Goal: Check status: Check status

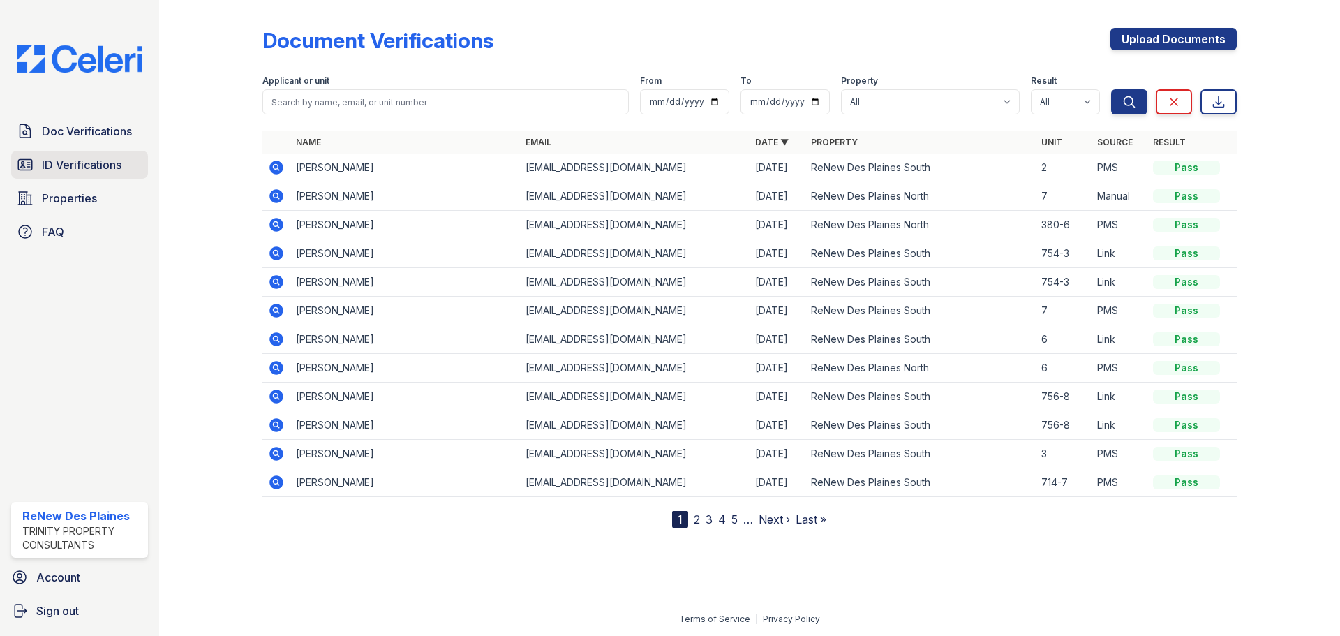
click at [66, 178] on link "ID Verifications" at bounding box center [79, 165] width 137 height 28
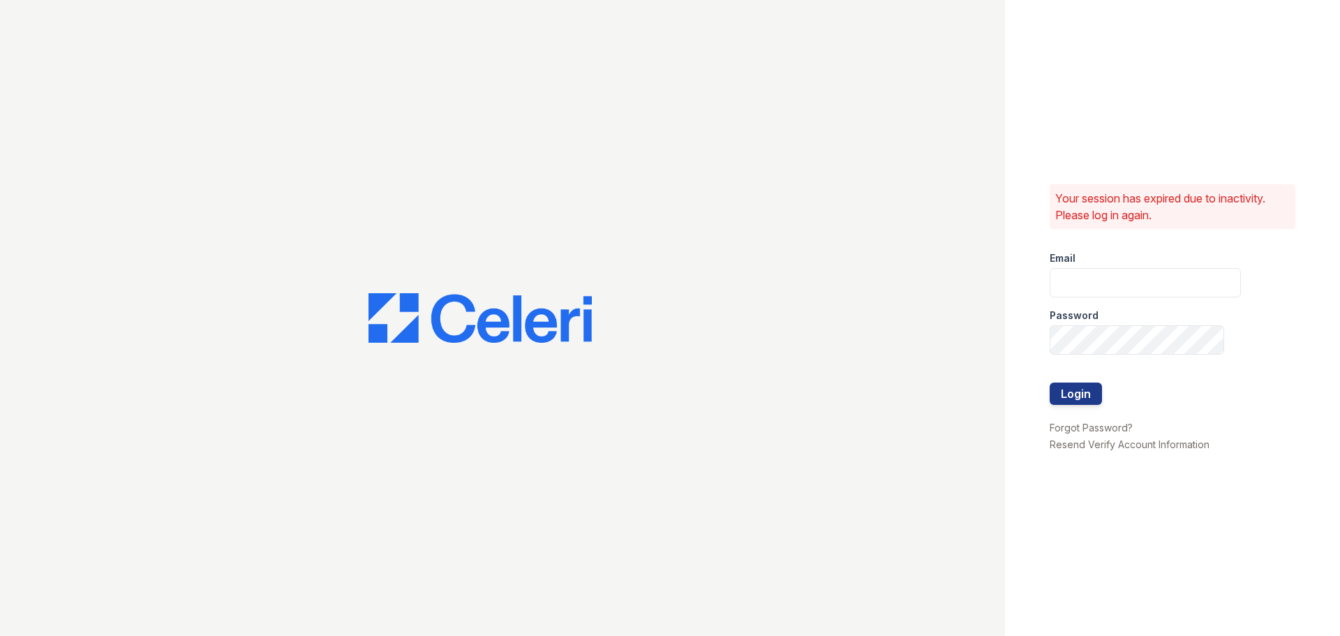
type input "renewdesplaines@trinity-pm.com"
click at [1073, 395] on button "Login" at bounding box center [1076, 393] width 52 height 22
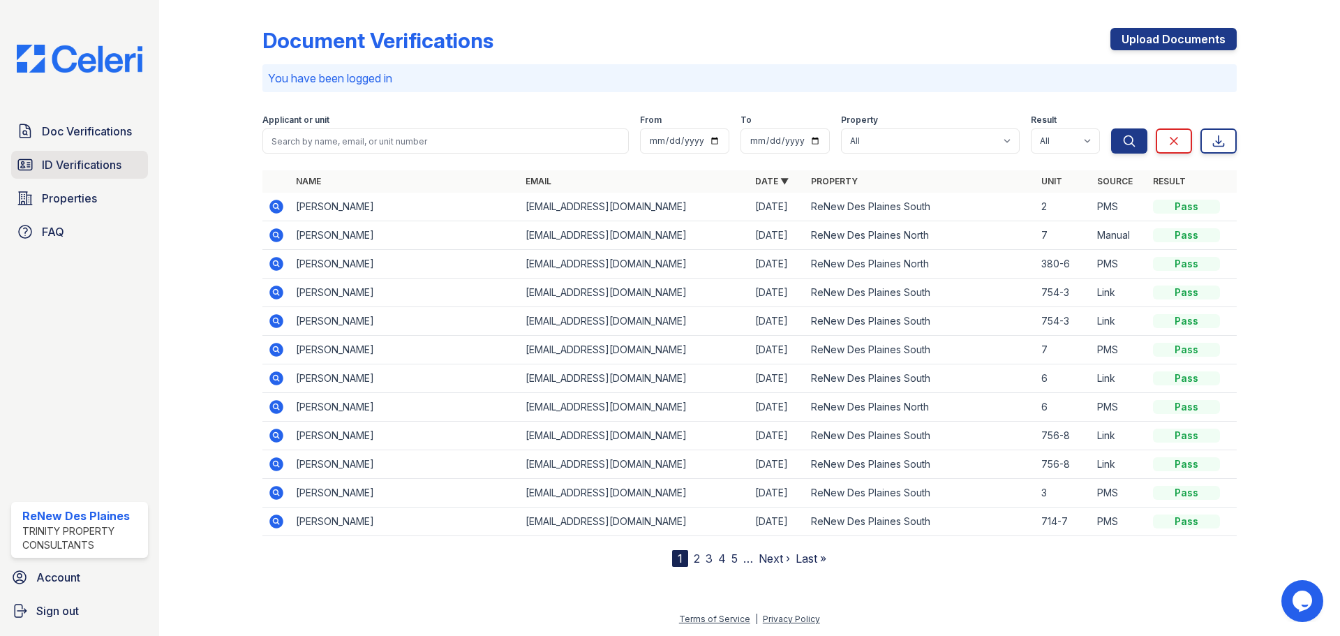
click at [71, 159] on span "ID Verifications" at bounding box center [82, 164] width 80 height 17
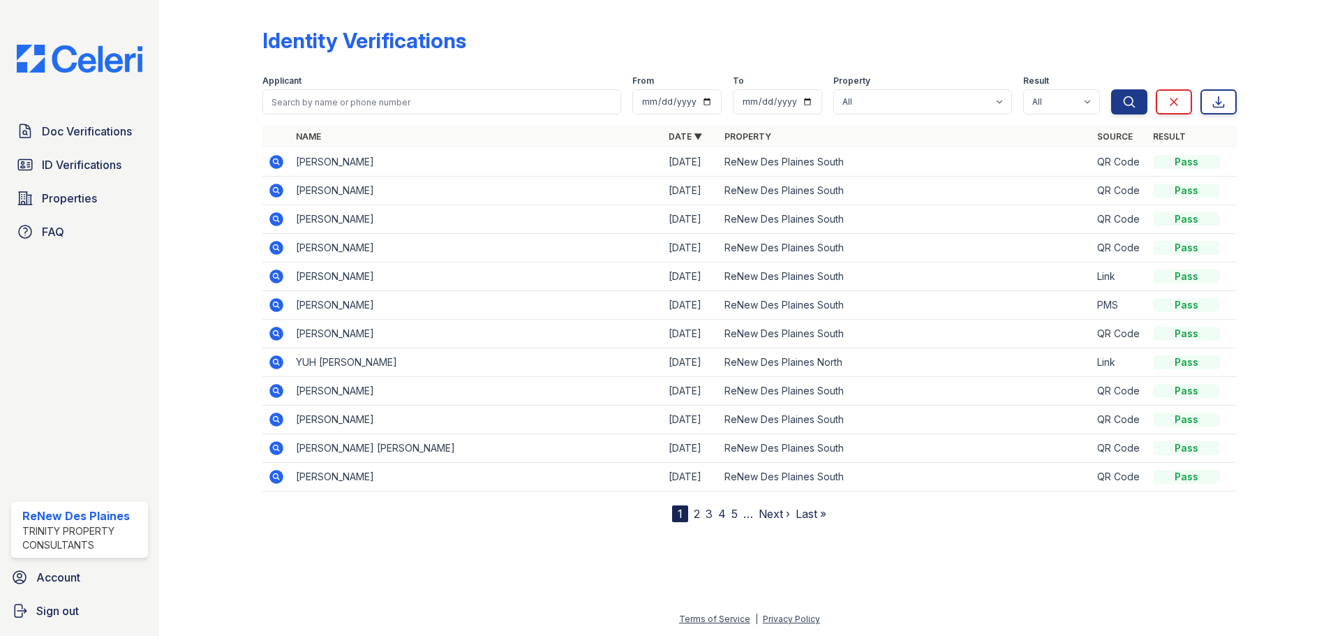
click at [264, 160] on td at bounding box center [276, 162] width 28 height 29
click at [264, 159] on td at bounding box center [276, 162] width 28 height 29
click at [275, 165] on icon at bounding box center [276, 162] width 14 height 14
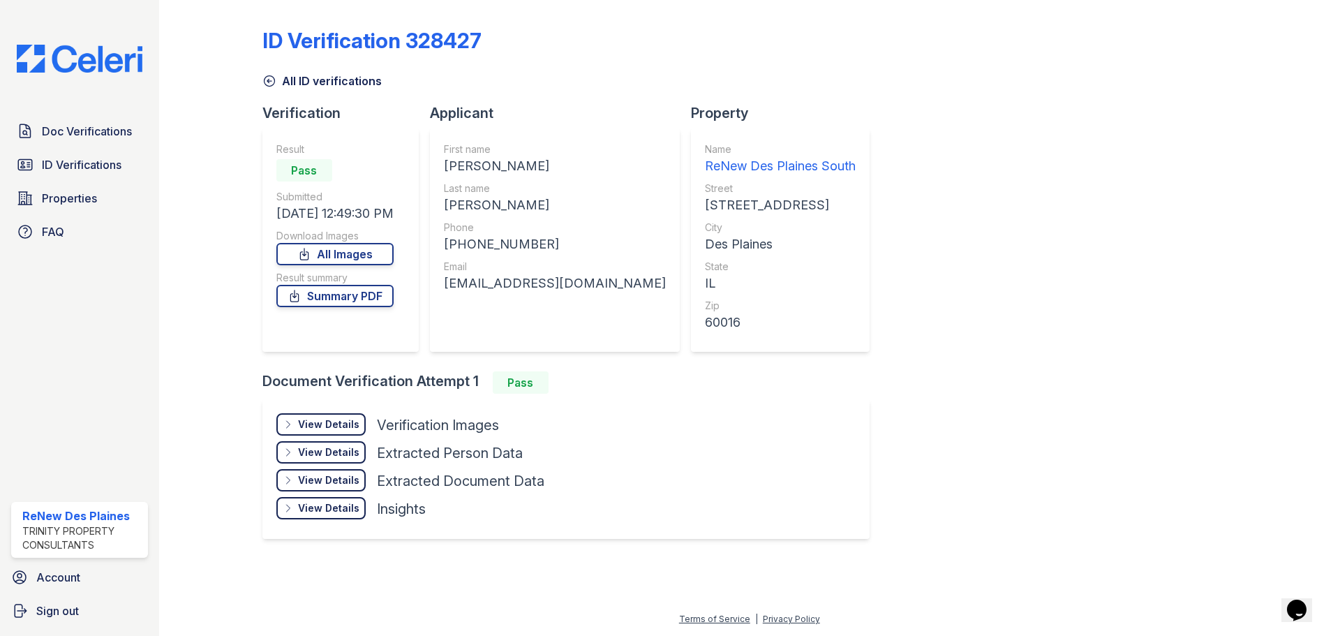
click at [301, 424] on div "View Details" at bounding box center [328, 424] width 61 height 14
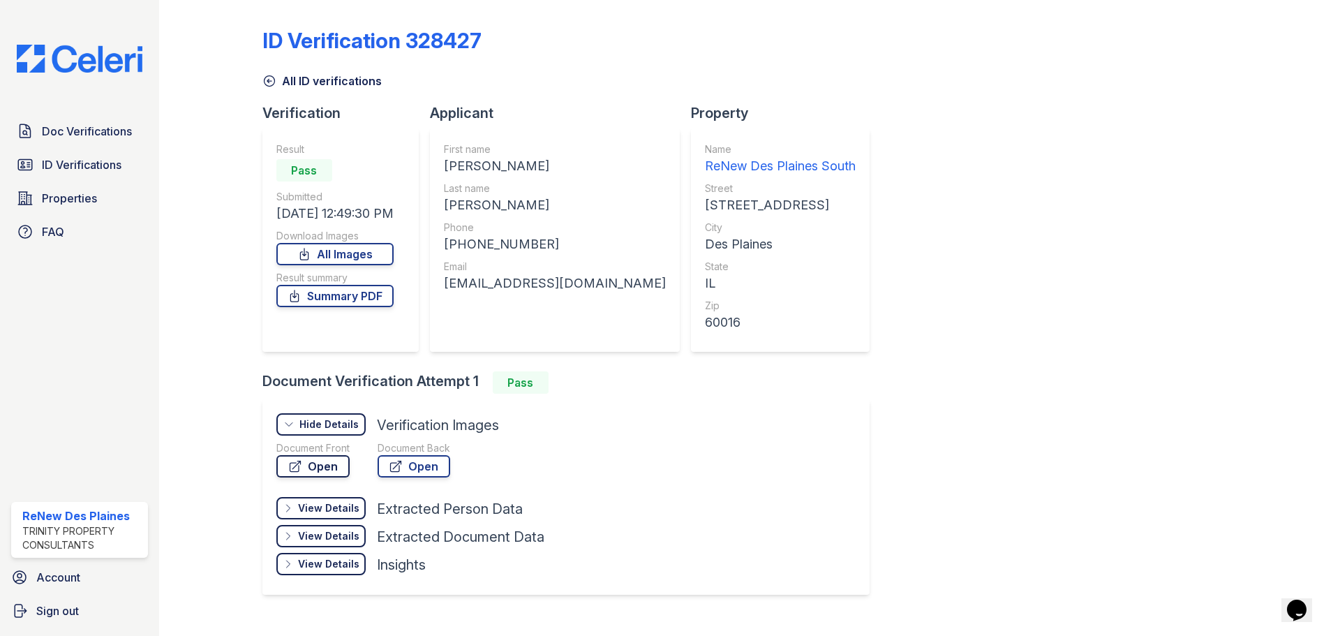
click at [307, 465] on link "Open" at bounding box center [312, 466] width 73 height 22
click at [265, 89] on link "All ID verifications" at bounding box center [321, 81] width 119 height 17
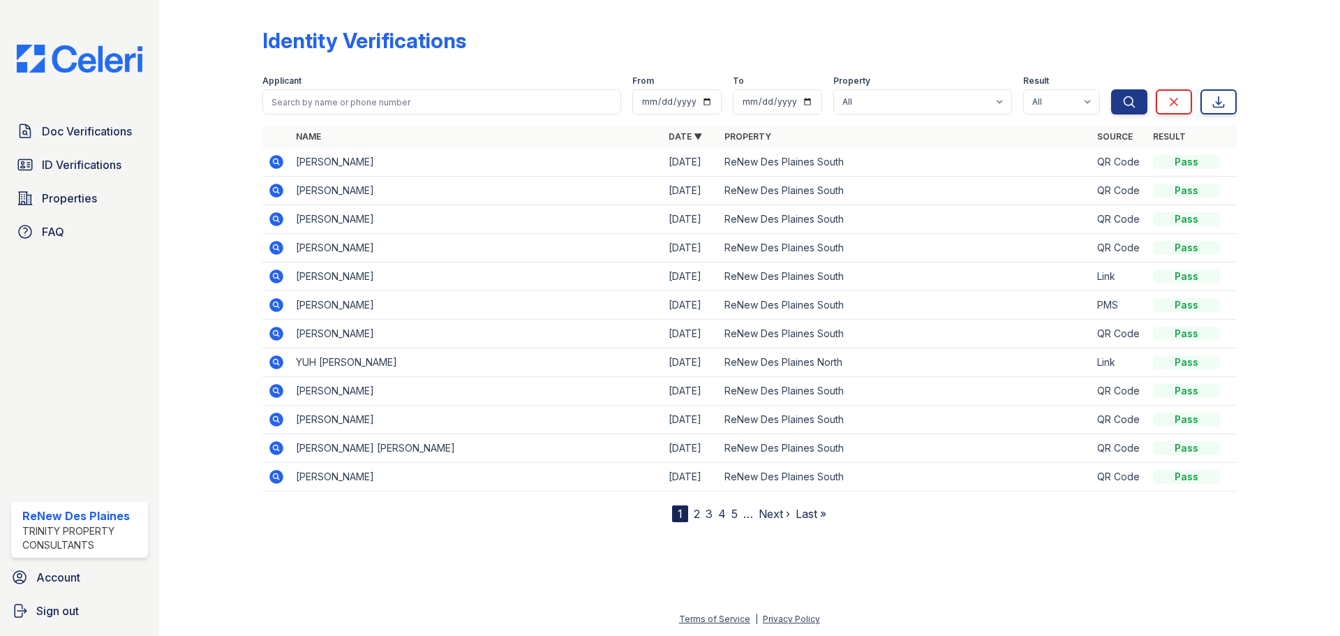
click at [275, 193] on icon at bounding box center [276, 191] width 14 height 14
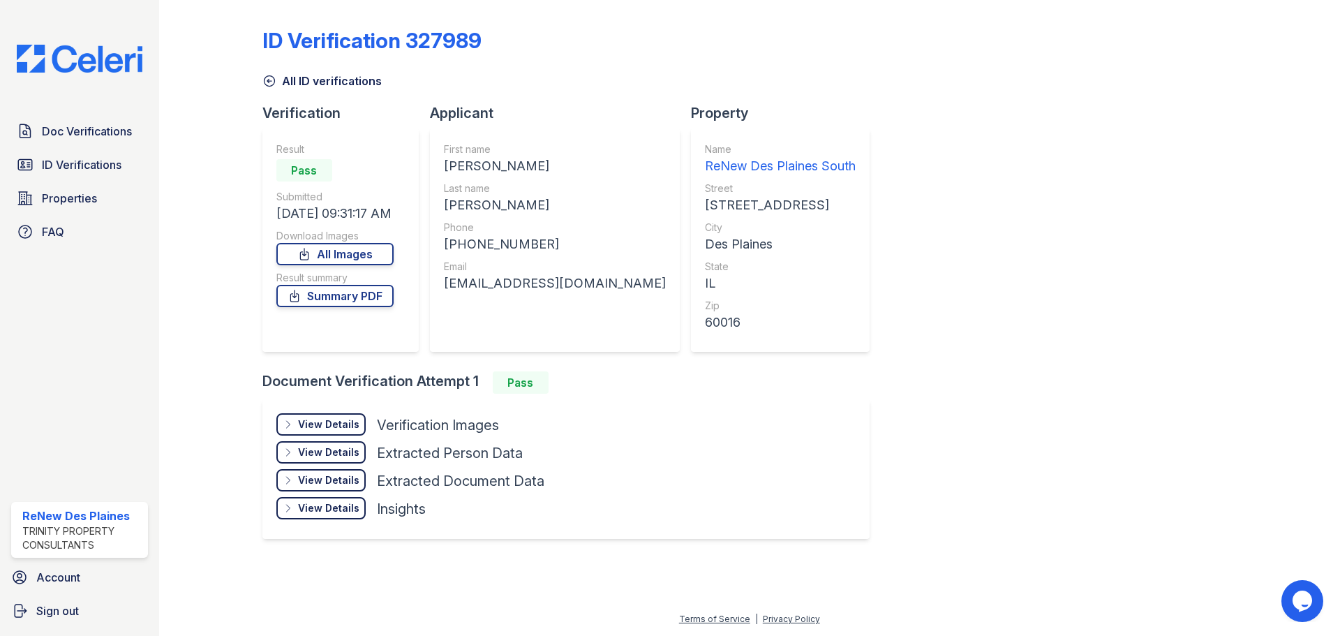
click at [365, 314] on div "Result Pass Submitted 09/27/25 09:31:17 AM Download Images All Images Result su…" at bounding box center [334, 239] width 117 height 195
click at [85, 154] on link "ID Verifications" at bounding box center [79, 165] width 137 height 28
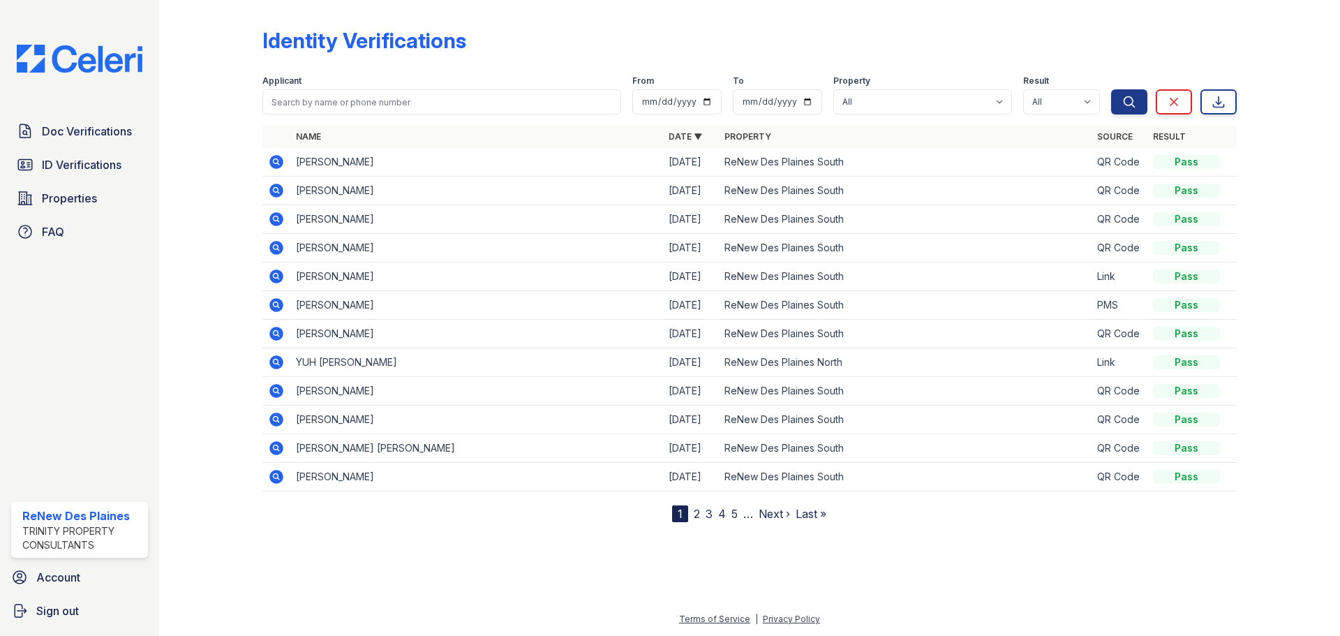
click at [285, 333] on td at bounding box center [276, 334] width 28 height 29
click at [275, 334] on icon at bounding box center [275, 332] width 3 height 3
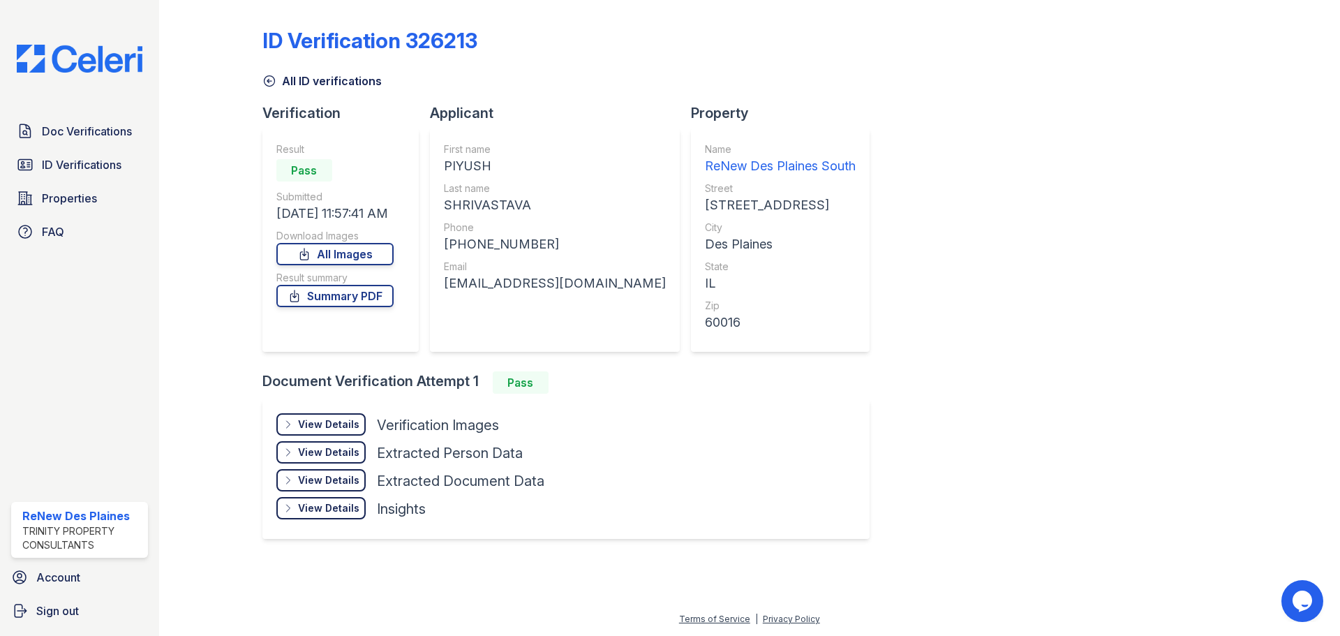
click at [327, 427] on div "View Details" at bounding box center [328, 424] width 61 height 14
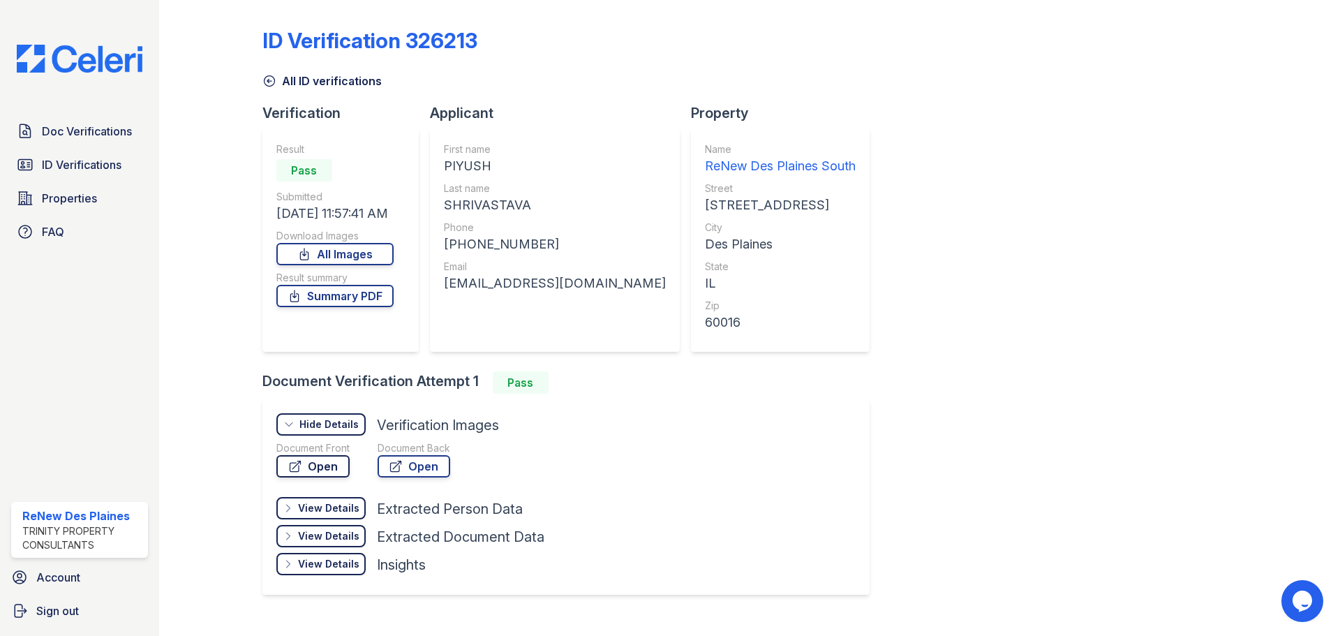
click at [338, 468] on link "Open" at bounding box center [312, 466] width 73 height 22
click at [262, 73] on link "All ID verifications" at bounding box center [321, 81] width 119 height 17
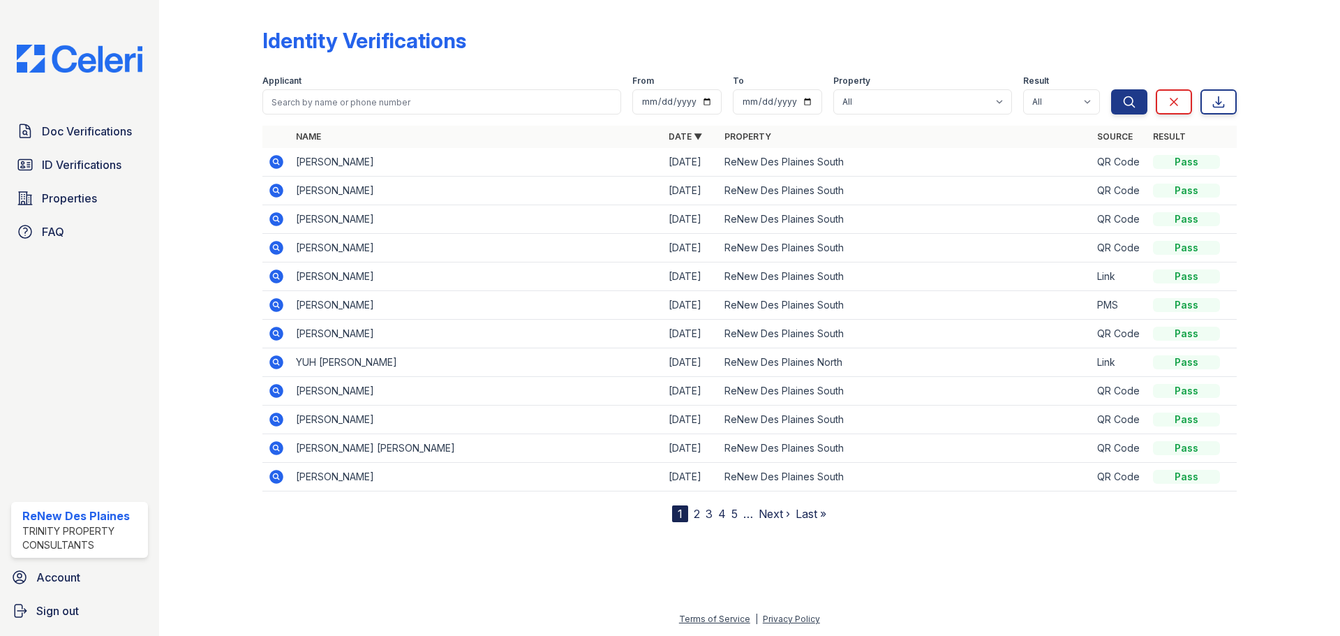
click at [279, 248] on icon at bounding box center [276, 248] width 14 height 14
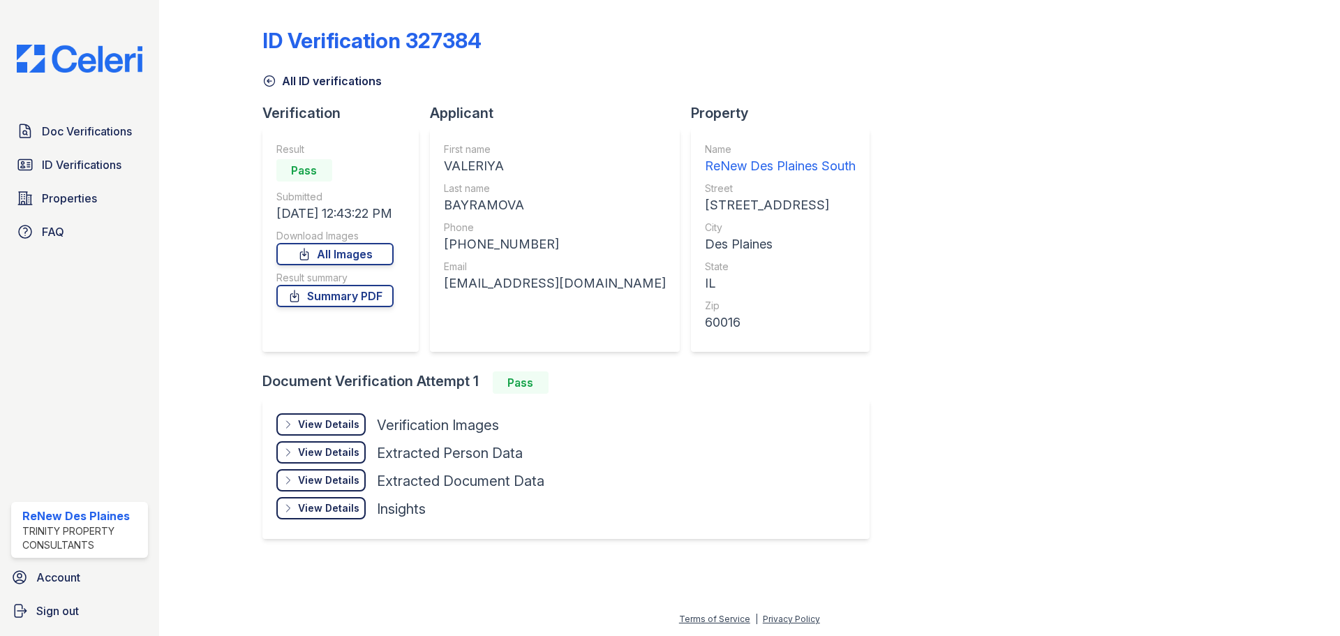
click at [279, 248] on link "All Images" at bounding box center [334, 254] width 117 height 22
click at [316, 450] on div "View Details" at bounding box center [328, 452] width 61 height 14
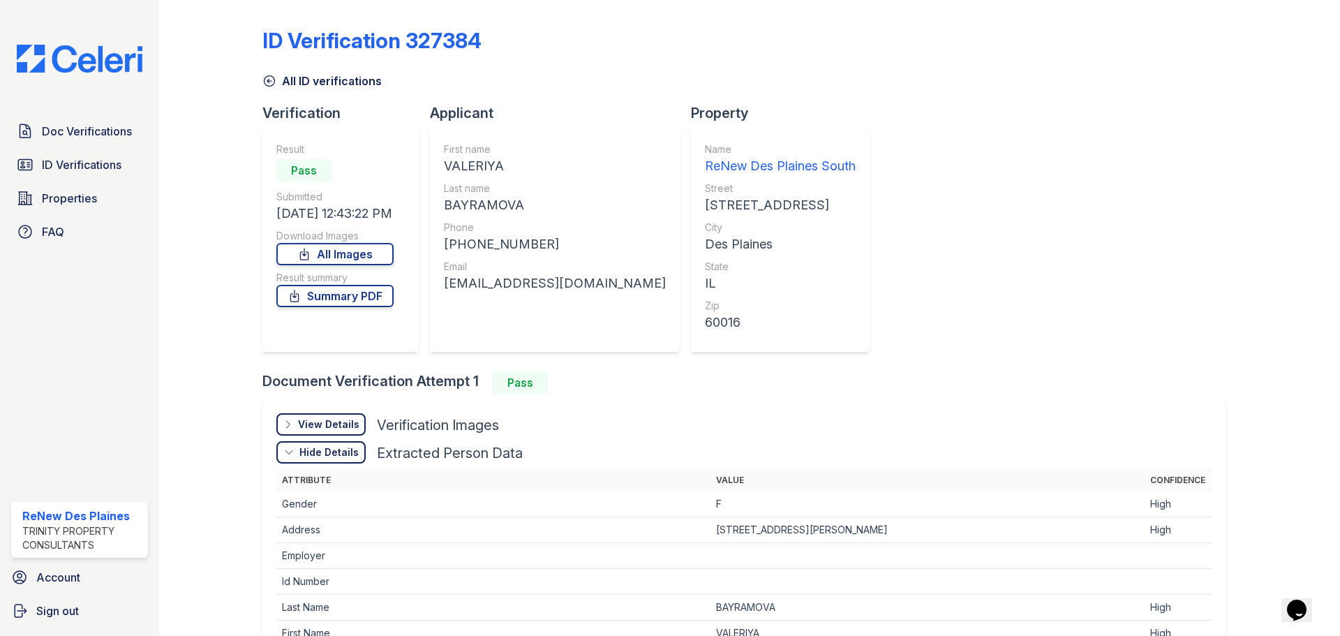
click at [320, 426] on div "View Details" at bounding box center [328, 424] width 61 height 14
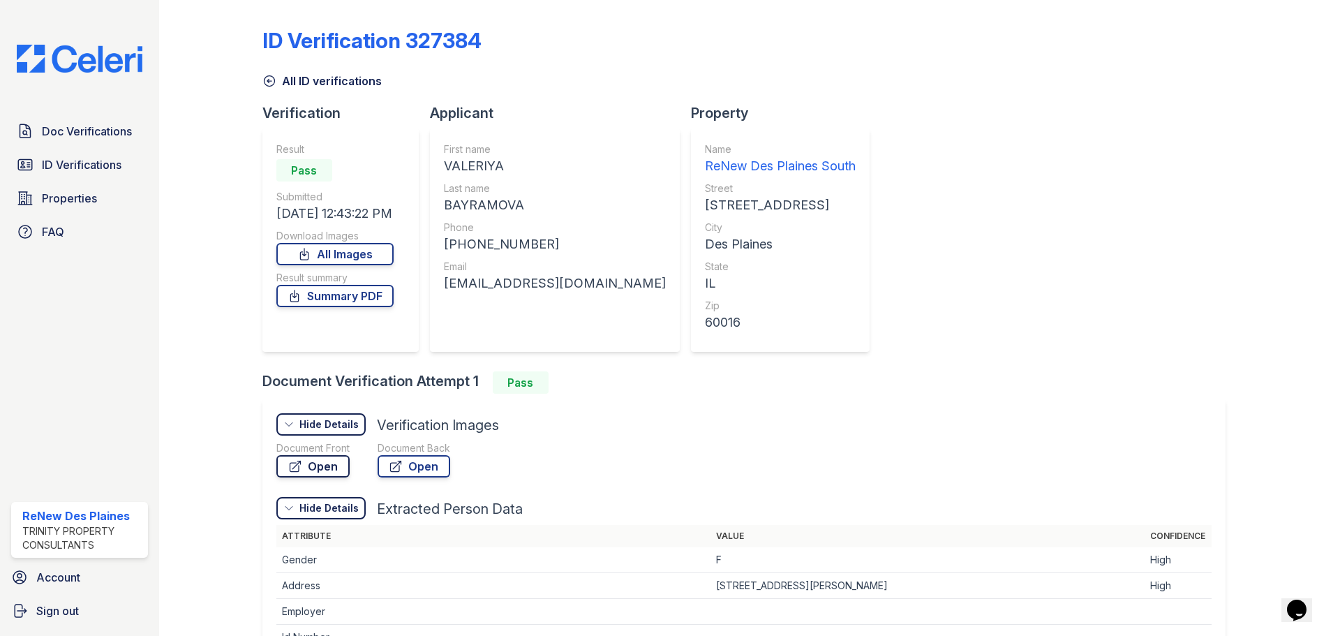
click at [345, 468] on link "Open" at bounding box center [312, 466] width 73 height 22
